Goal: Transaction & Acquisition: Purchase product/service

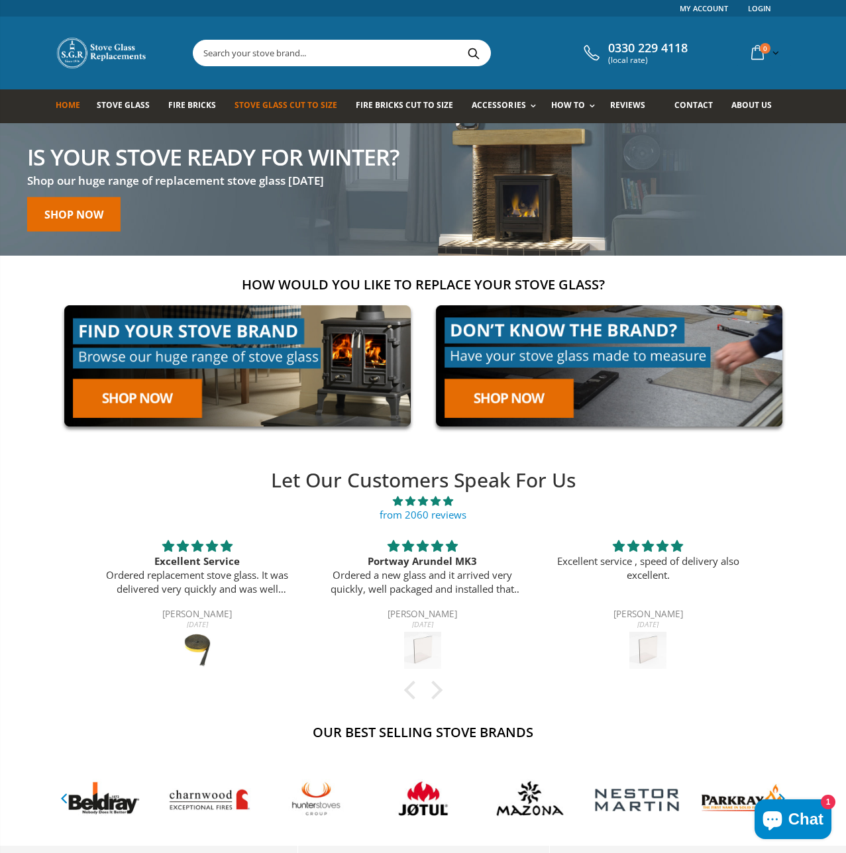
click at [283, 102] on span "Stove Glass Cut To Size" at bounding box center [286, 104] width 103 height 11
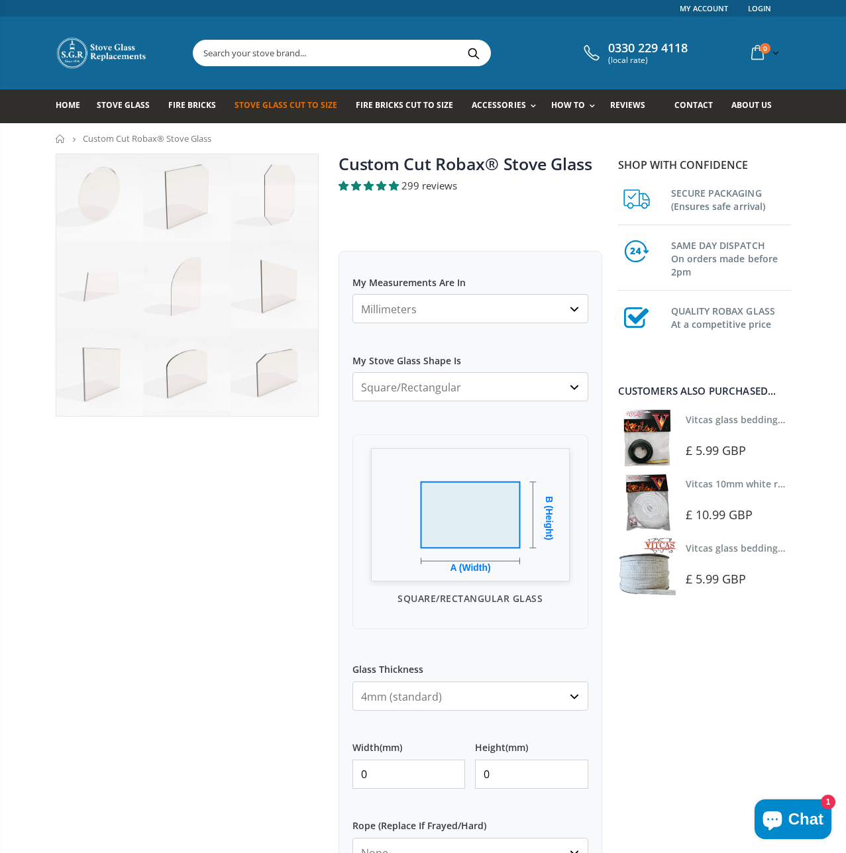
click at [512, 305] on select "Millimeters Centimeters Inches" at bounding box center [471, 308] width 236 height 29
click at [353, 294] on select "Millimeters Centimeters Inches" at bounding box center [471, 308] width 236 height 29
click at [511, 274] on label "My Measurements Are In" at bounding box center [471, 277] width 236 height 24
click at [511, 294] on select "Millimeters Centimeters Inches" at bounding box center [471, 308] width 236 height 29
click at [482, 389] on select "Square/Rectangular Arched Half Arch Both Top Corners Cut Single Corner Cut All …" at bounding box center [471, 386] width 236 height 29
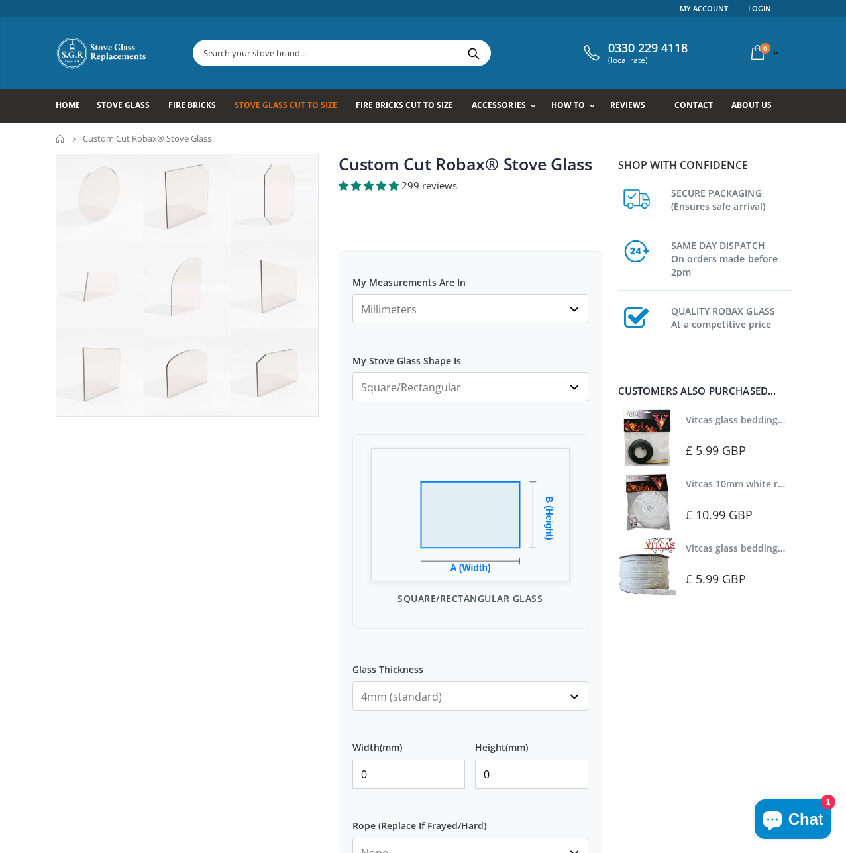
click at [353, 372] on select "Square/Rectangular Arched Half Arch Both Top Corners Cut Single Corner Cut All …" at bounding box center [471, 386] width 236 height 29
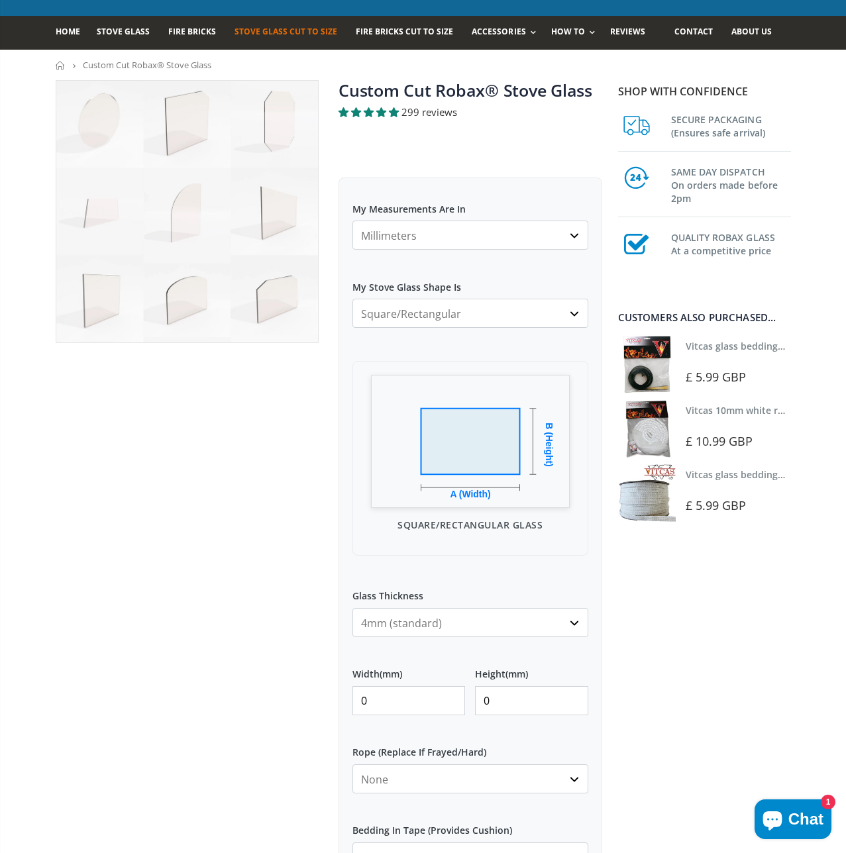
scroll to position [120, 0]
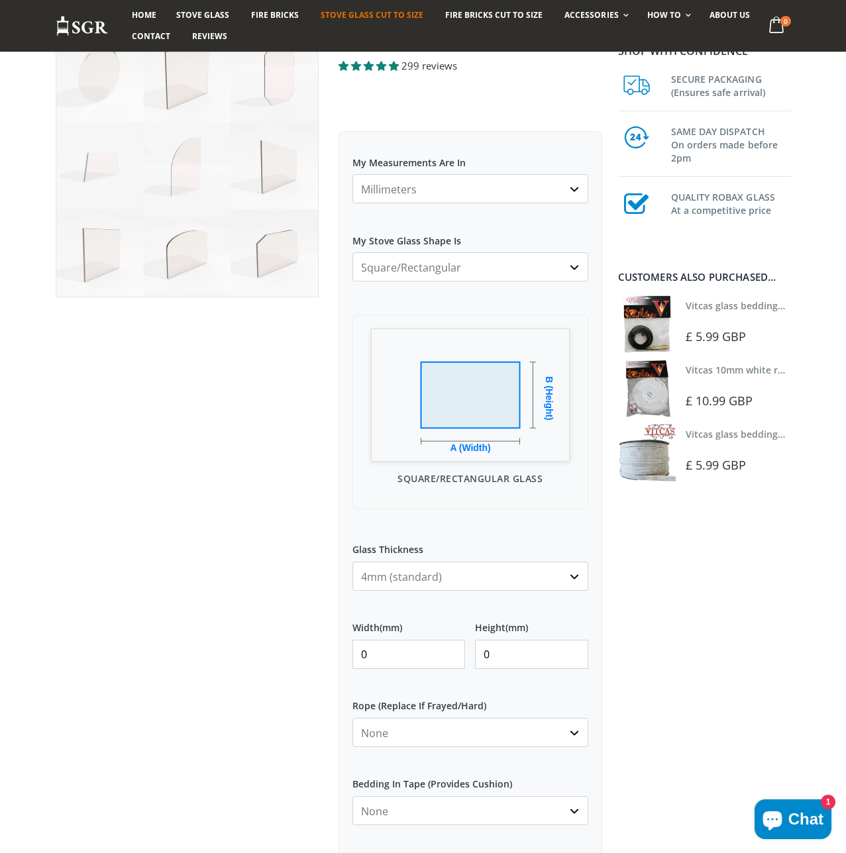
click at [440, 571] on select "4mm (standard) 5mm (gas fires with baffled flue) 3mm (For Use In Stoves With Th…" at bounding box center [471, 576] width 236 height 29
click at [353, 562] on select "4mm (standard) 5mm (gas fires with baffled flue) 3mm (For Use In Stoves With Th…" at bounding box center [471, 576] width 236 height 29
click at [271, 555] on div at bounding box center [188, 528] width 284 height 989
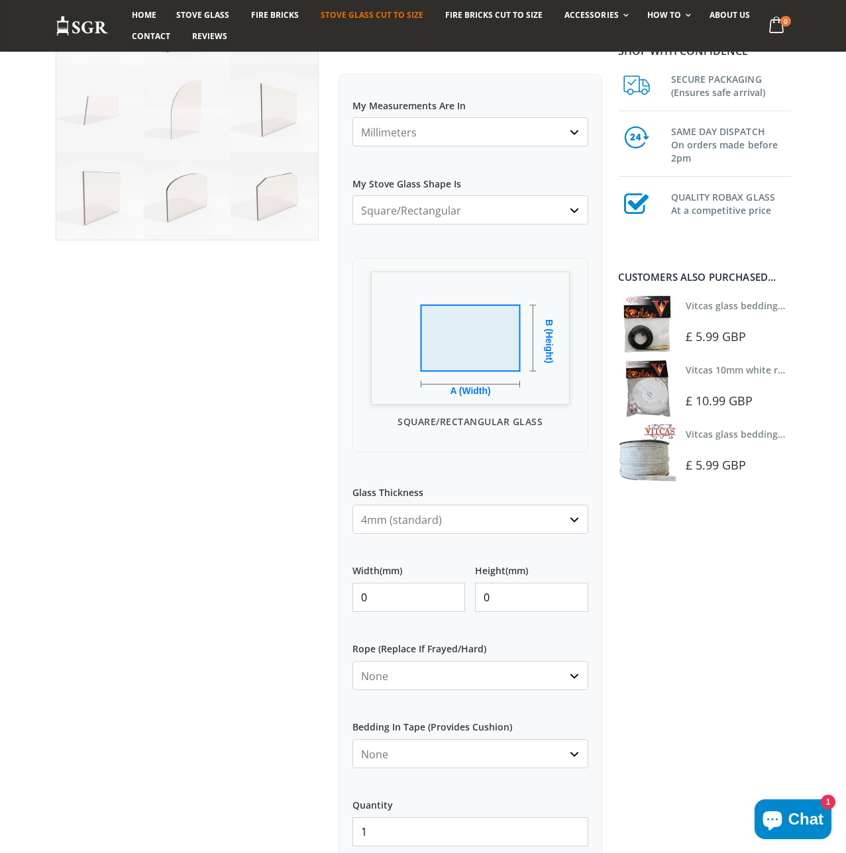
scroll to position [181, 0]
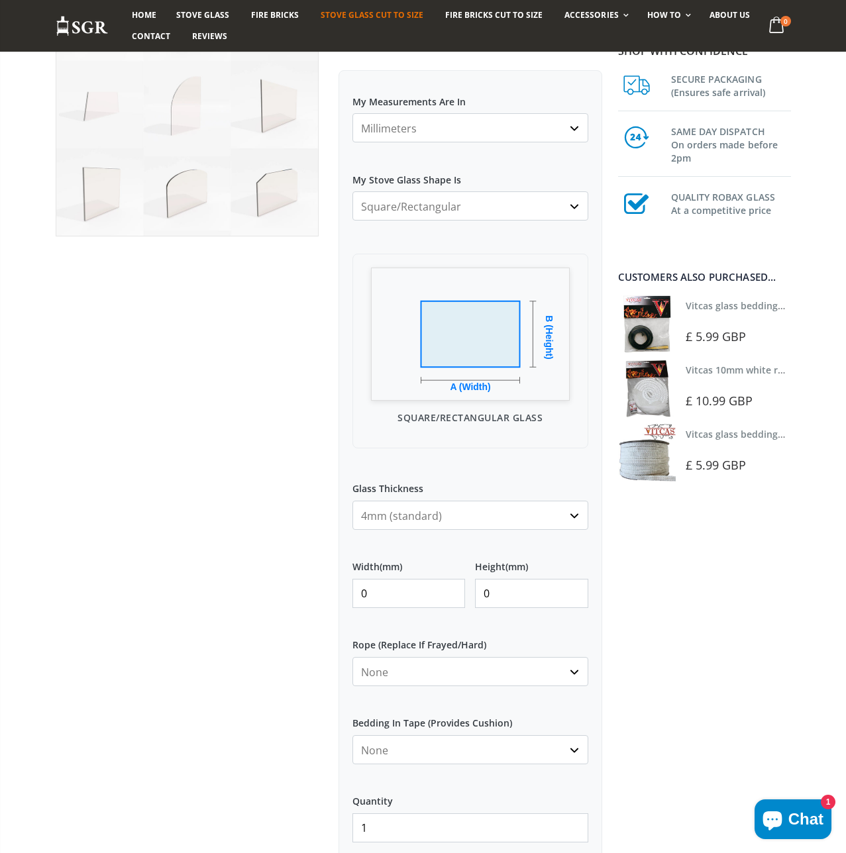
click at [398, 591] on input "0" at bounding box center [409, 593] width 113 height 29
type input "273"
type input "265"
type input "273"
drag, startPoint x: 253, startPoint y: 663, endPoint x: 262, endPoint y: 663, distance: 8.6
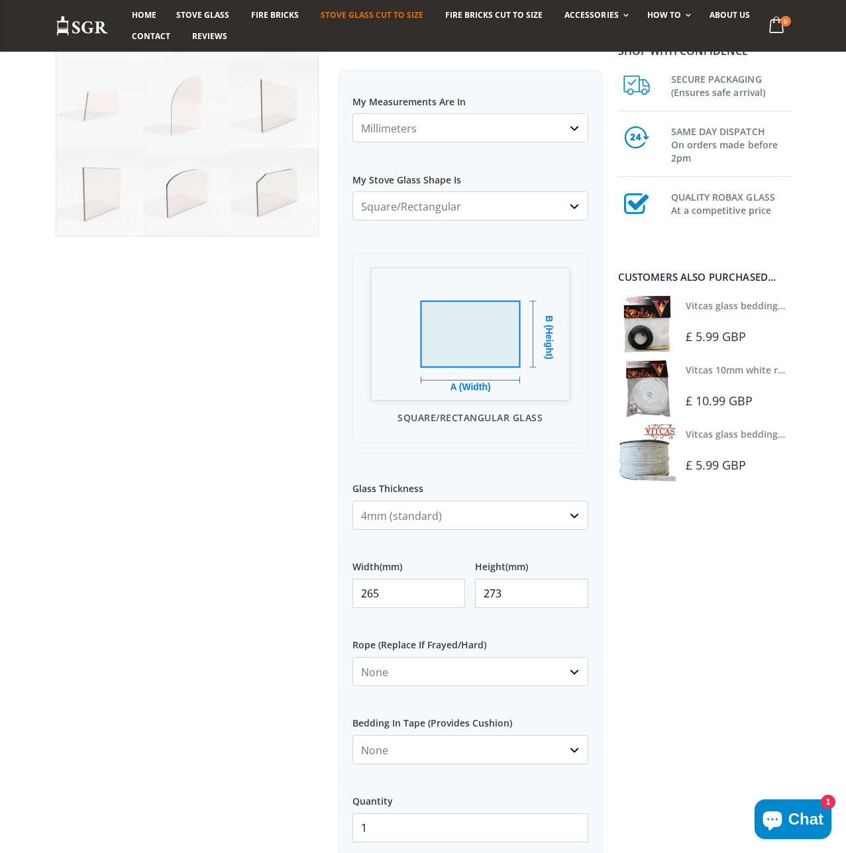
click at [253, 663] on div at bounding box center [188, 467] width 284 height 989
click at [519, 672] on select "None 3mm White 6mm White 8mm White 10mm White 12mm White 6mm Black 8mm Black 10…" at bounding box center [471, 671] width 236 height 29
click at [353, 657] on select "None 3mm White 6mm White 8mm White 10mm White 12mm White 6mm Black 8mm Black 10…" at bounding box center [471, 671] width 236 height 29
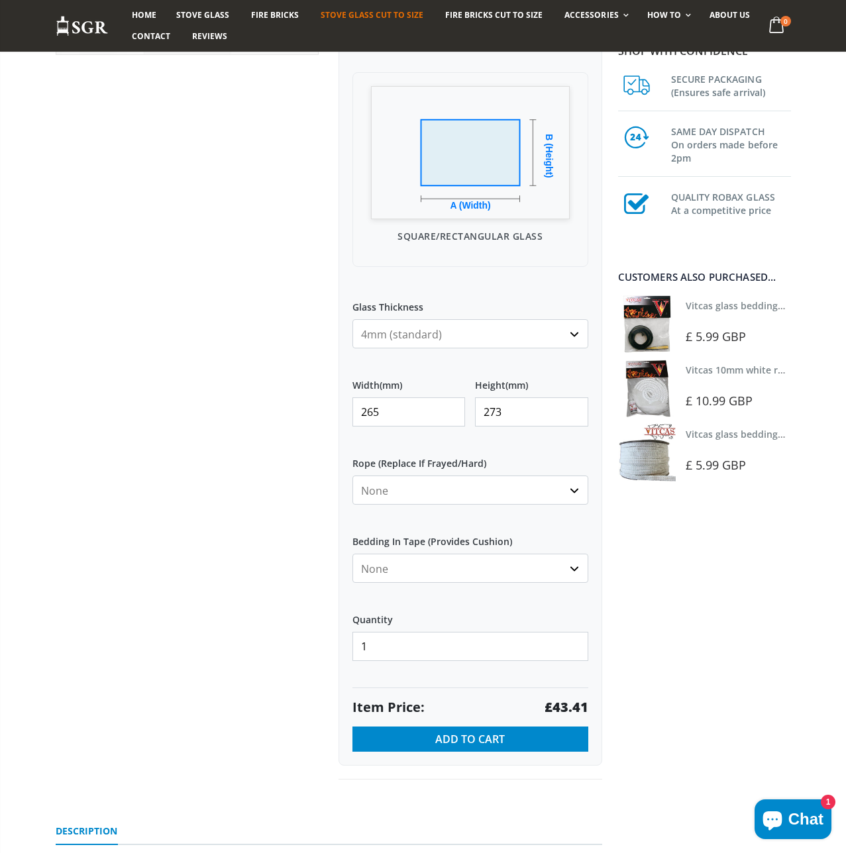
scroll to position [370, 0]
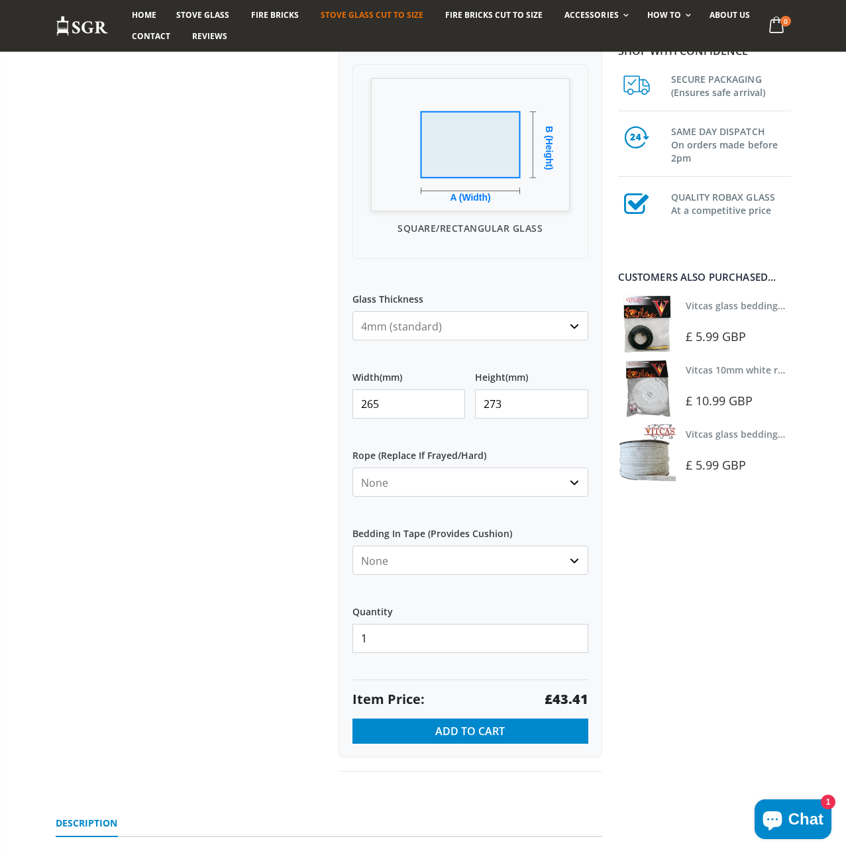
click at [496, 560] on select "None Black White" at bounding box center [471, 560] width 236 height 29
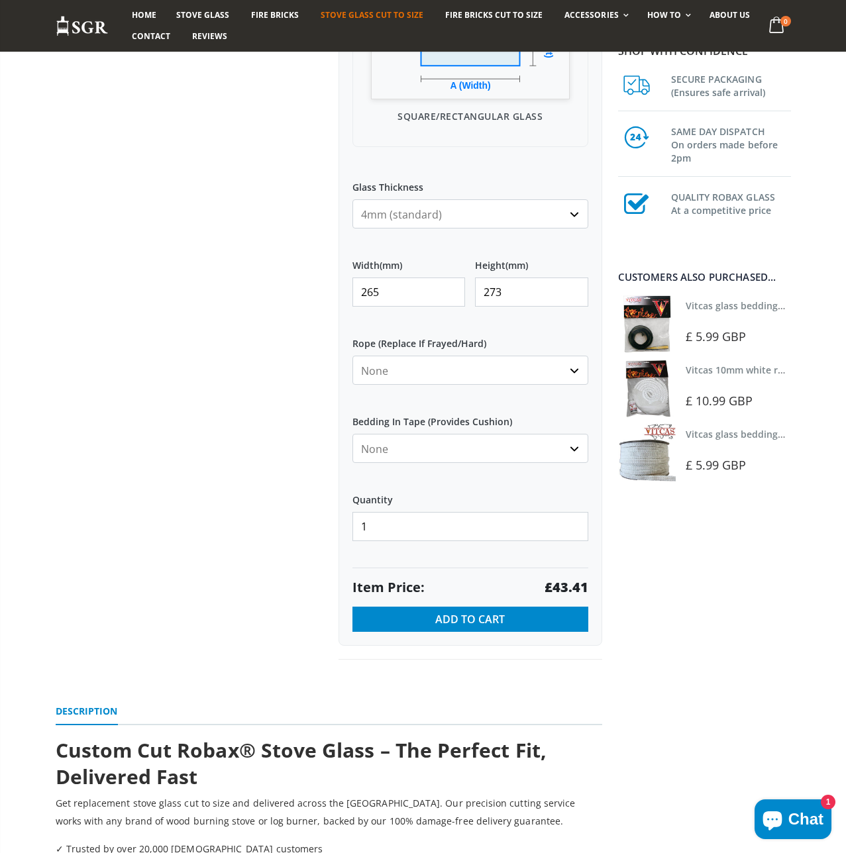
scroll to position [421, 0]
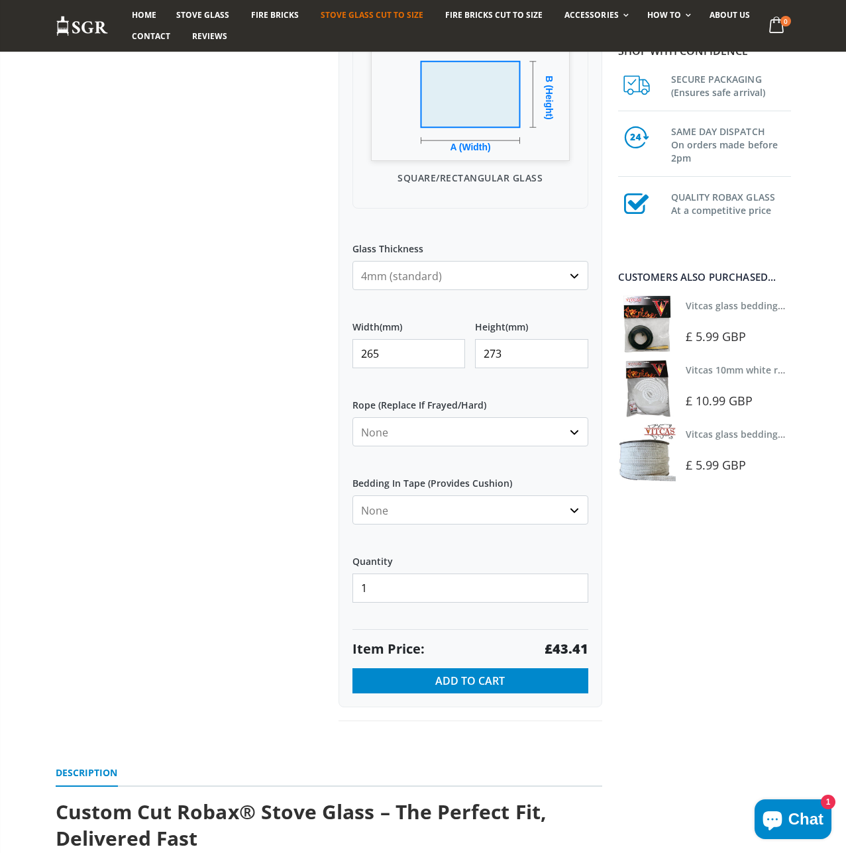
click at [504, 349] on input "273" at bounding box center [531, 353] width 113 height 29
click at [383, 353] on input "265" at bounding box center [409, 353] width 113 height 29
type input "263"
click at [207, 512] on div at bounding box center [188, 227] width 284 height 989
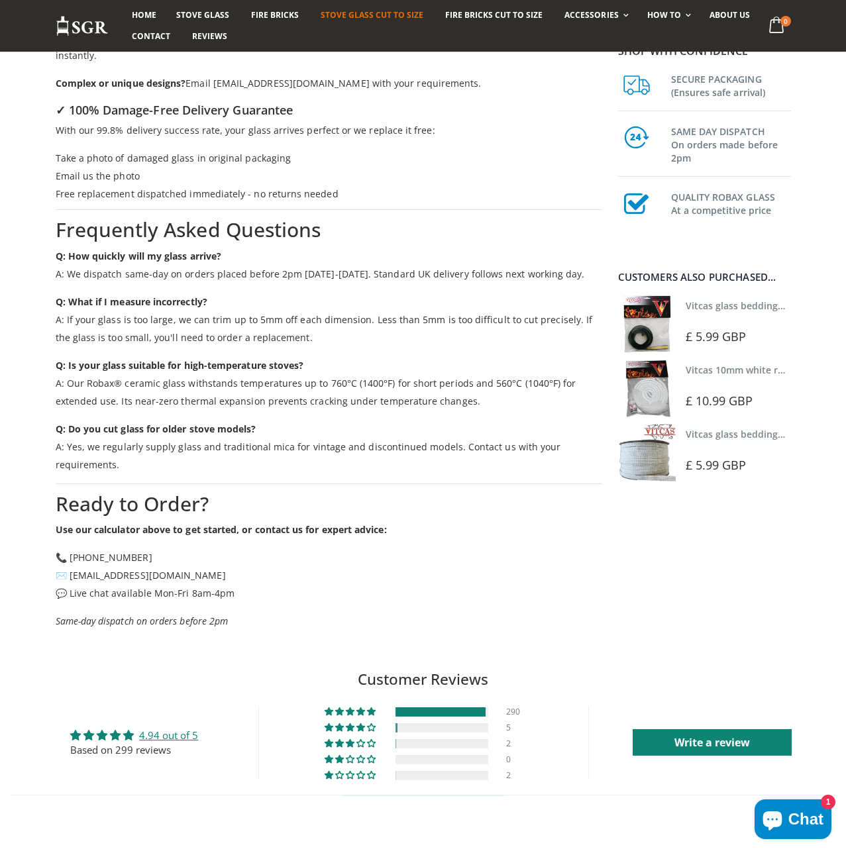
scroll to position [2060, 0]
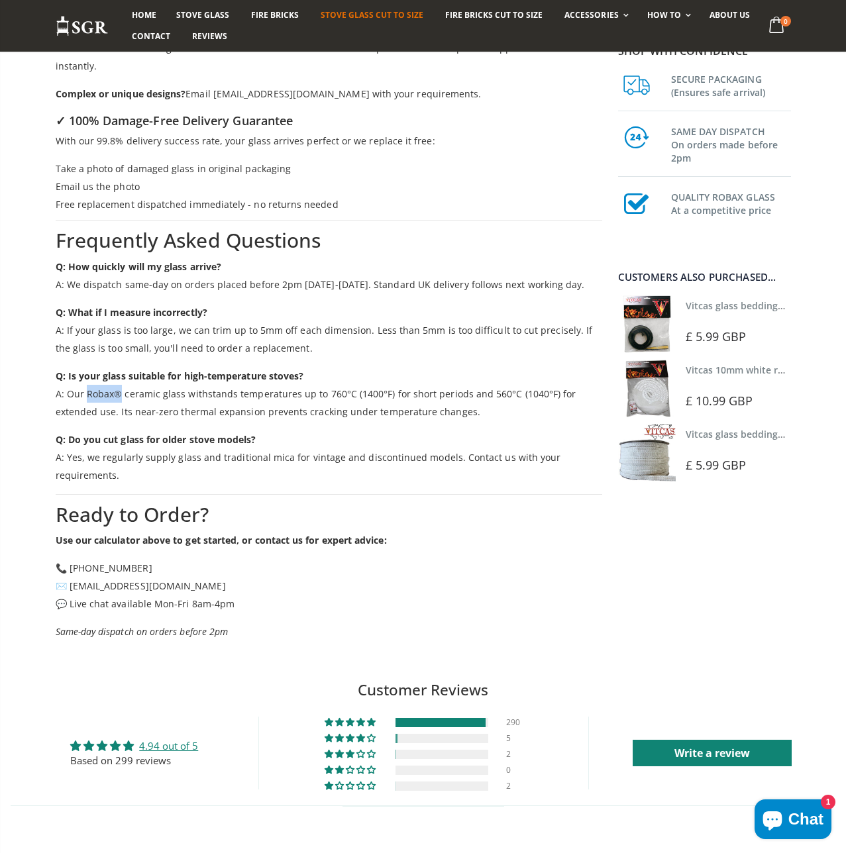
drag, startPoint x: 87, startPoint y: 356, endPoint x: 118, endPoint y: 357, distance: 31.1
click at [118, 367] on p "Q: Is your glass suitable for high-temperature stoves? A: Our Robax® ceramic gl…" at bounding box center [329, 394] width 547 height 54
drag, startPoint x: 174, startPoint y: 360, endPoint x: 284, endPoint y: 373, distance: 110.8
click at [174, 367] on p "Q: Is your glass suitable for high-temperature stoves? A: Our Robax® ceramic gl…" at bounding box center [329, 394] width 547 height 54
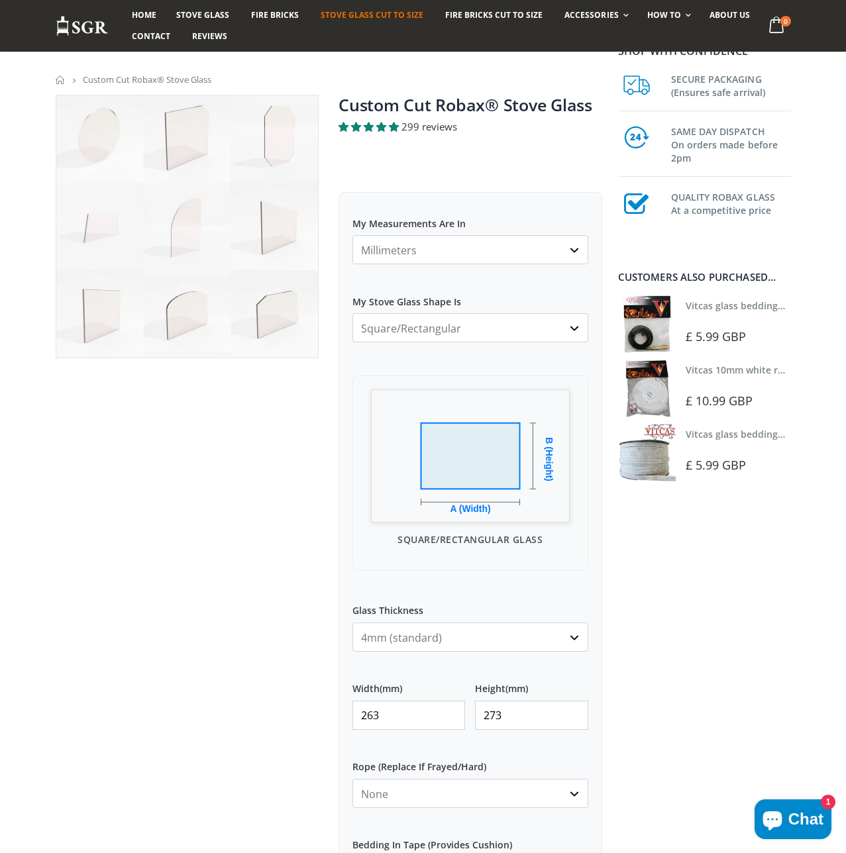
scroll to position [0, 0]
